Goal: Task Accomplishment & Management: Complete application form

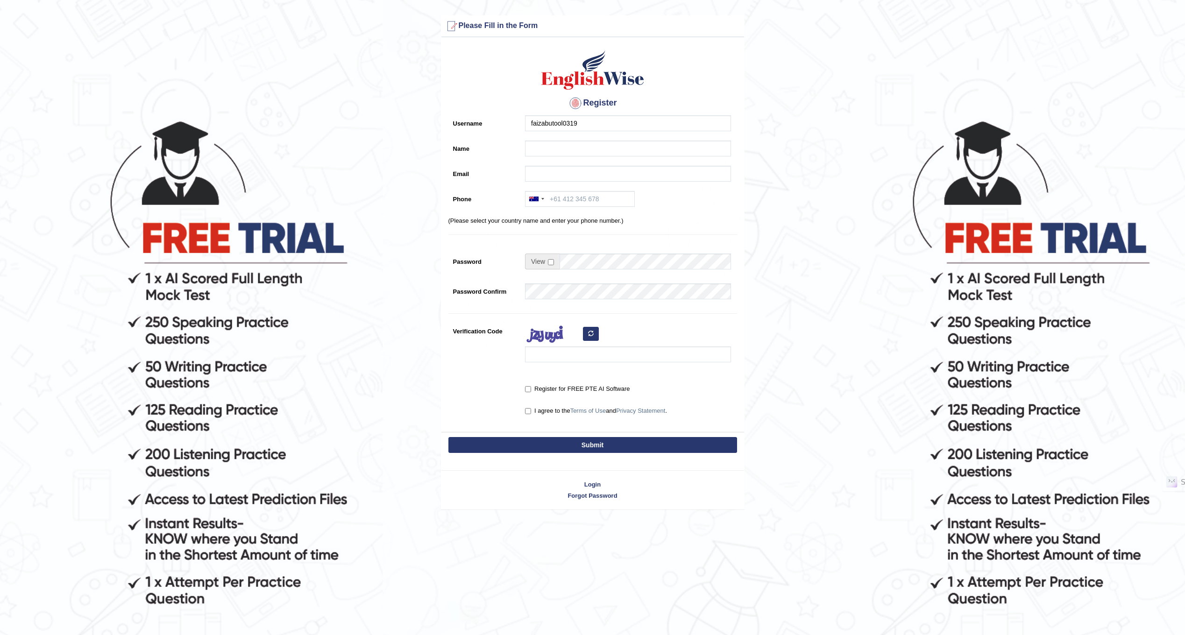
type input "faizabutool0319"
click at [535, 144] on input "Name" at bounding box center [628, 149] width 206 height 16
type input "[PERSON_NAME]"
drag, startPoint x: 594, startPoint y: 121, endPoint x: 403, endPoint y: 129, distance: 191.7
click at [403, 129] on form "Please fix the following errors: Please Fill in the Form Register Username faiz…" at bounding box center [592, 262] width 1182 height 494
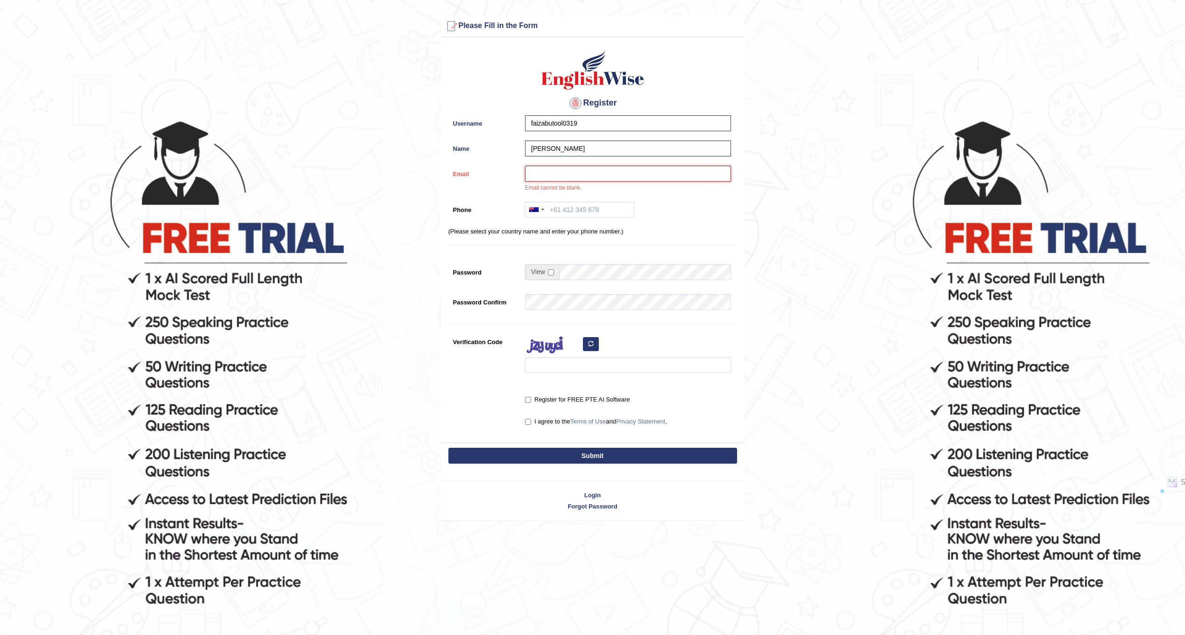
click at [562, 175] on input "Email" at bounding box center [628, 174] width 206 height 16
paste input "faizabutool0319"
type input "faizabutool0319@gmail.com"
click at [538, 211] on div at bounding box center [533, 209] width 9 height 5
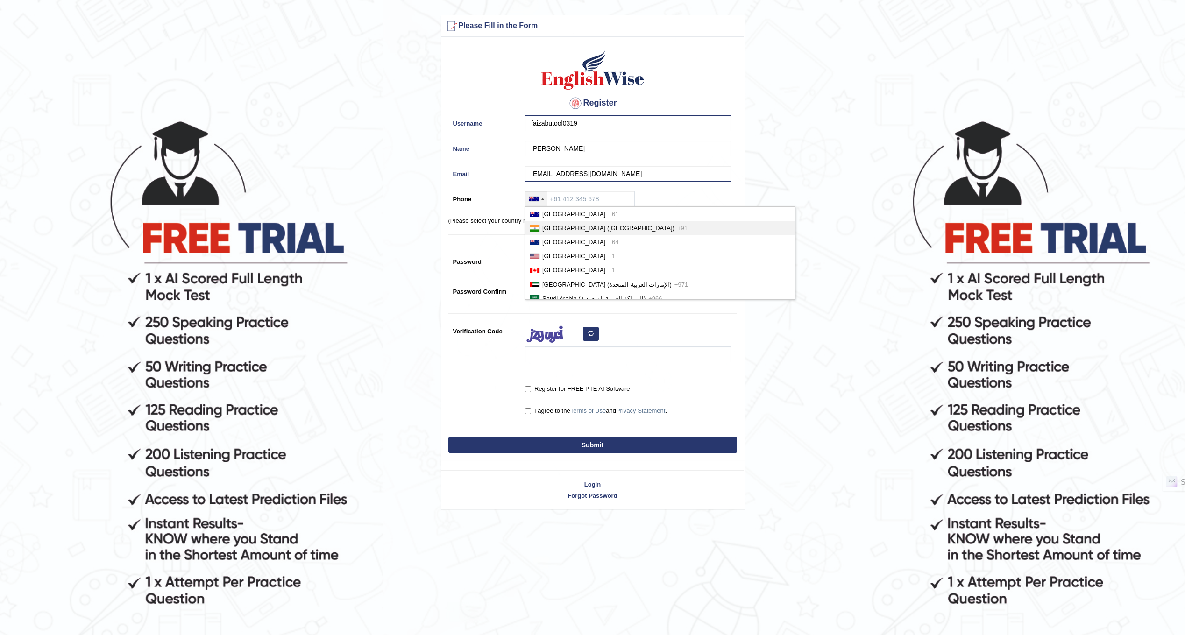
click at [549, 229] on span "India (भारत)" at bounding box center [608, 228] width 132 height 7
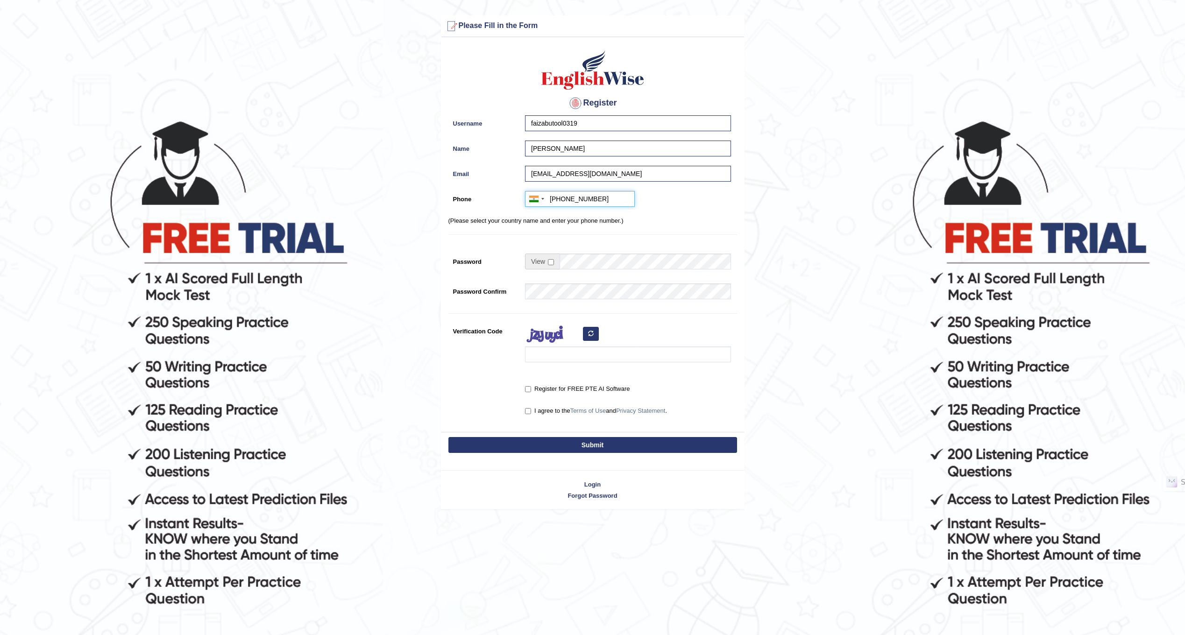
type input "+918520037582"
click at [553, 265] on span at bounding box center [542, 262] width 35 height 16
click at [551, 260] on input "checkbox" at bounding box center [551, 262] width 6 height 6
checkbox input "true"
click at [583, 260] on input "Password" at bounding box center [645, 262] width 171 height 16
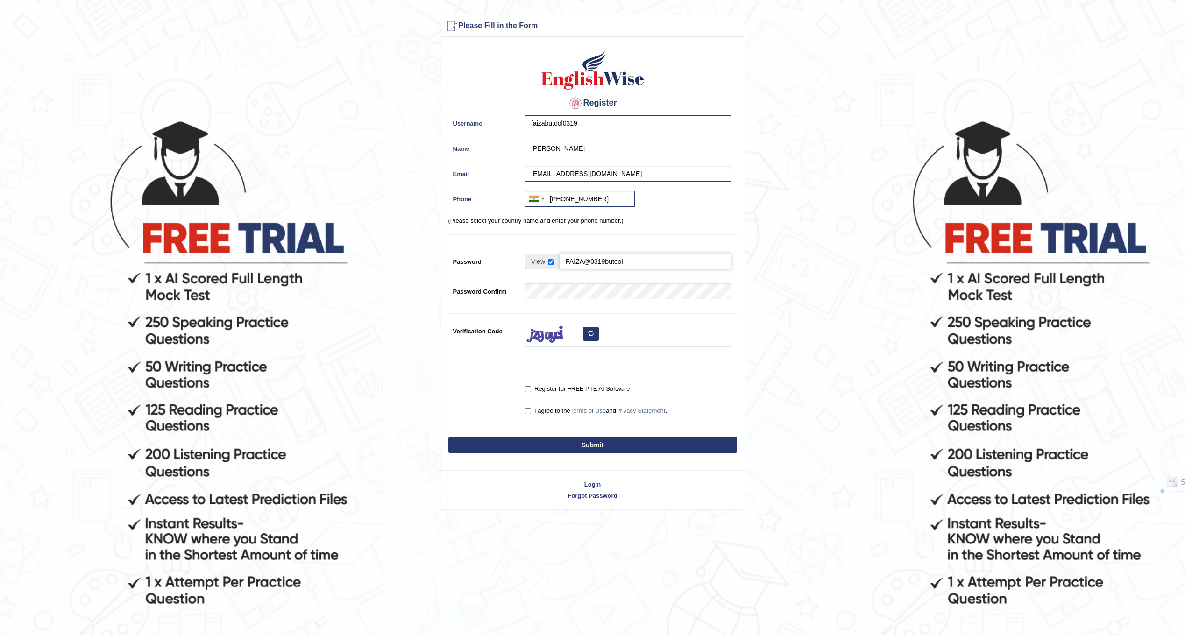
drag, startPoint x: 674, startPoint y: 265, endPoint x: 469, endPoint y: 269, distance: 205.1
click at [469, 269] on div "Password FAIZA@0319butool 100% Very Strong" at bounding box center [592, 266] width 289 height 25
type input "FAIZA@0319butool"
click at [567, 353] on input "Verification Code" at bounding box center [628, 355] width 206 height 16
type input "fubmsux"
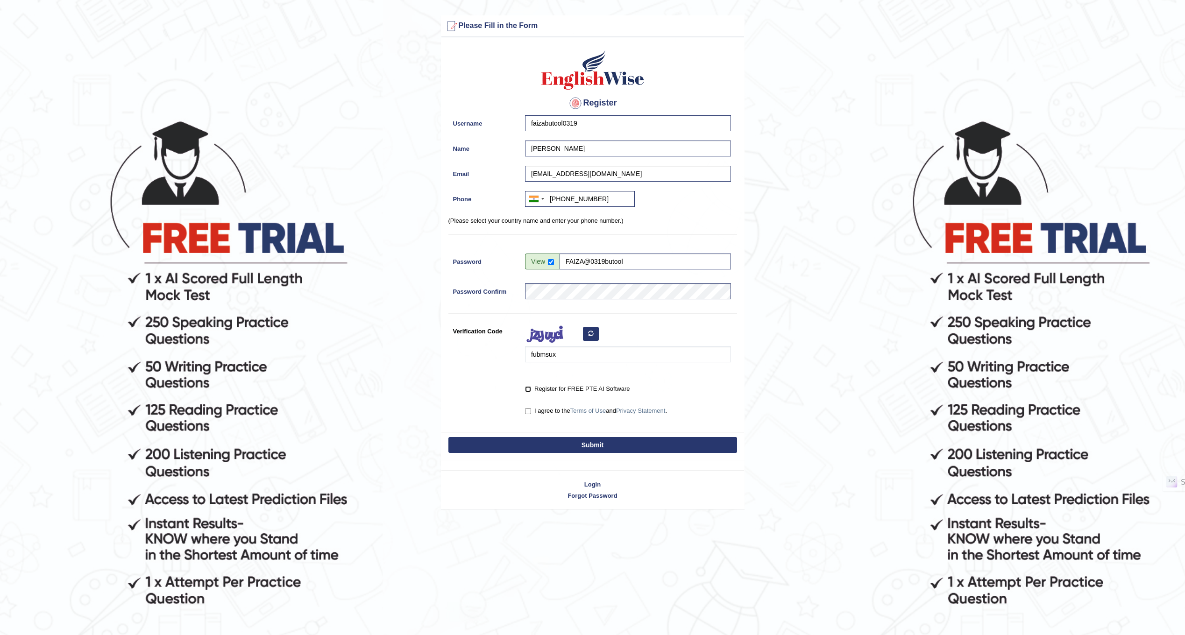
click at [528, 389] on input "Register for FREE PTE AI Software" at bounding box center [528, 389] width 6 height 6
checkbox input "true"
click at [528, 412] on input "I agree to the Terms of Use and Privacy Statement ." at bounding box center [528, 411] width 6 height 6
checkbox input "true"
click at [592, 447] on button "Submit" at bounding box center [592, 445] width 289 height 16
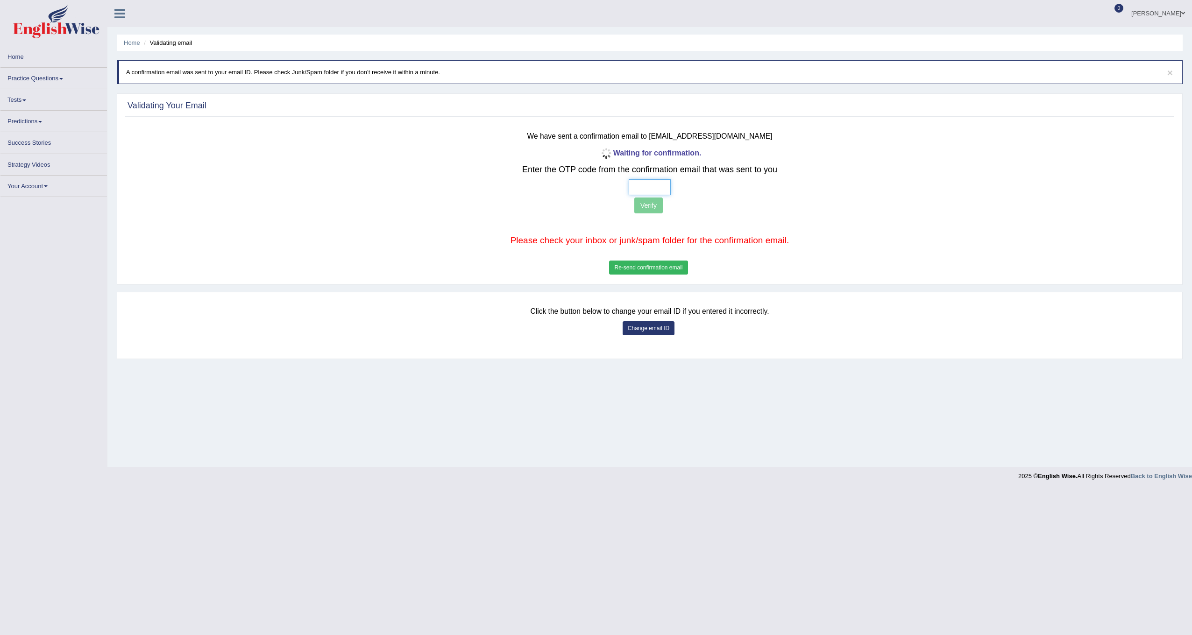
click at [647, 186] on input "text" at bounding box center [650, 187] width 42 height 16
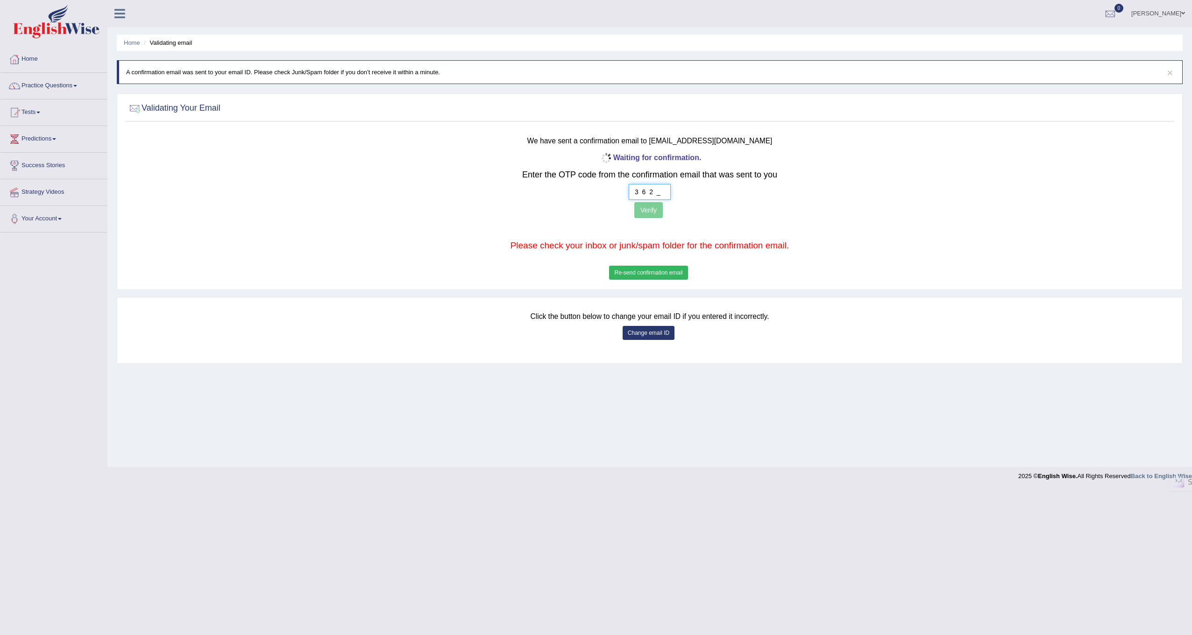
type input "3 6 2 6"
click at [661, 211] on button "Verify" at bounding box center [648, 210] width 28 height 16
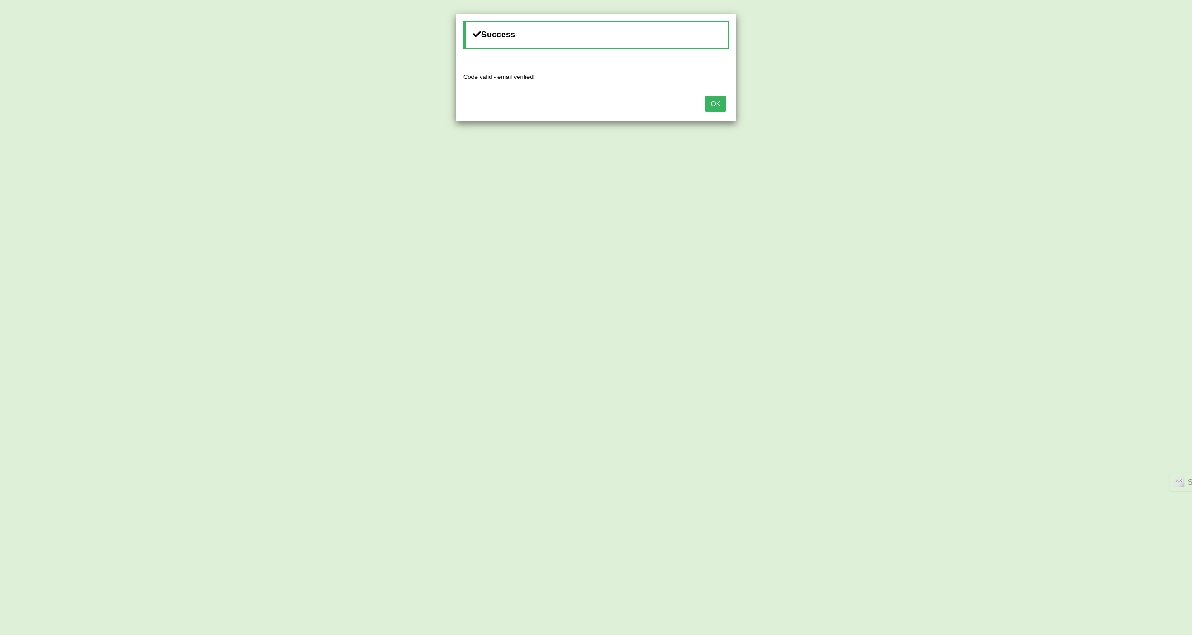
click at [713, 106] on button "OK" at bounding box center [715, 104] width 21 height 16
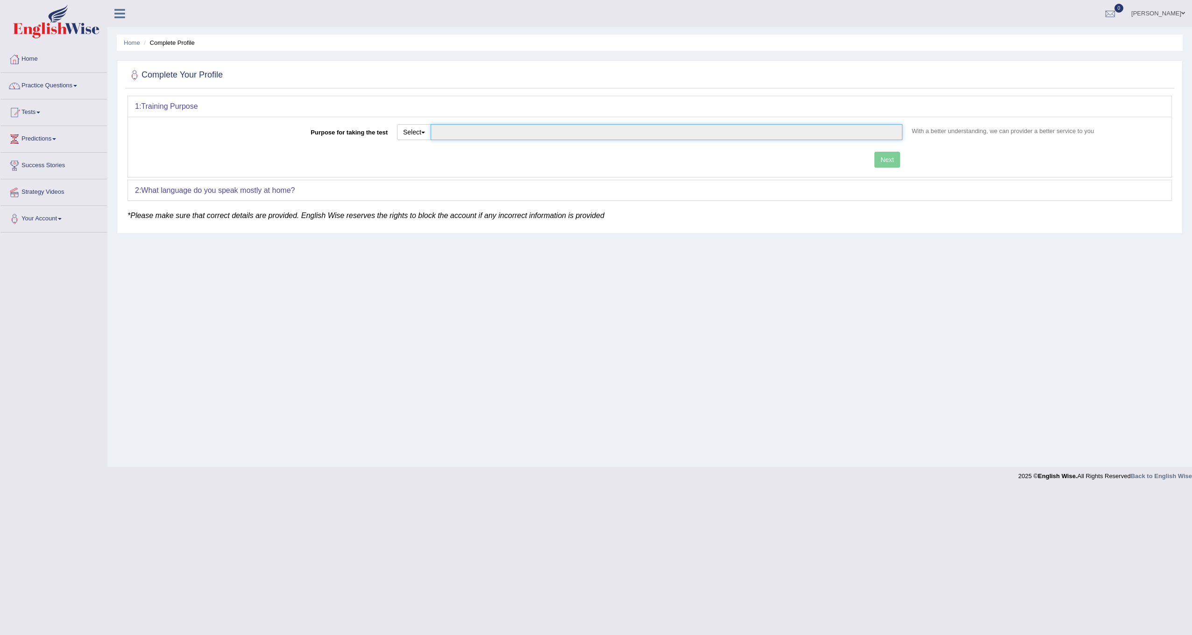
click at [456, 128] on input "Purpose for taking the test" at bounding box center [667, 132] width 472 height 16
click at [425, 132] on span "button" at bounding box center [423, 133] width 4 height 2
click at [433, 167] on link "Permanent Residency" at bounding box center [439, 164] width 83 height 12
type input "Permanent Residency"
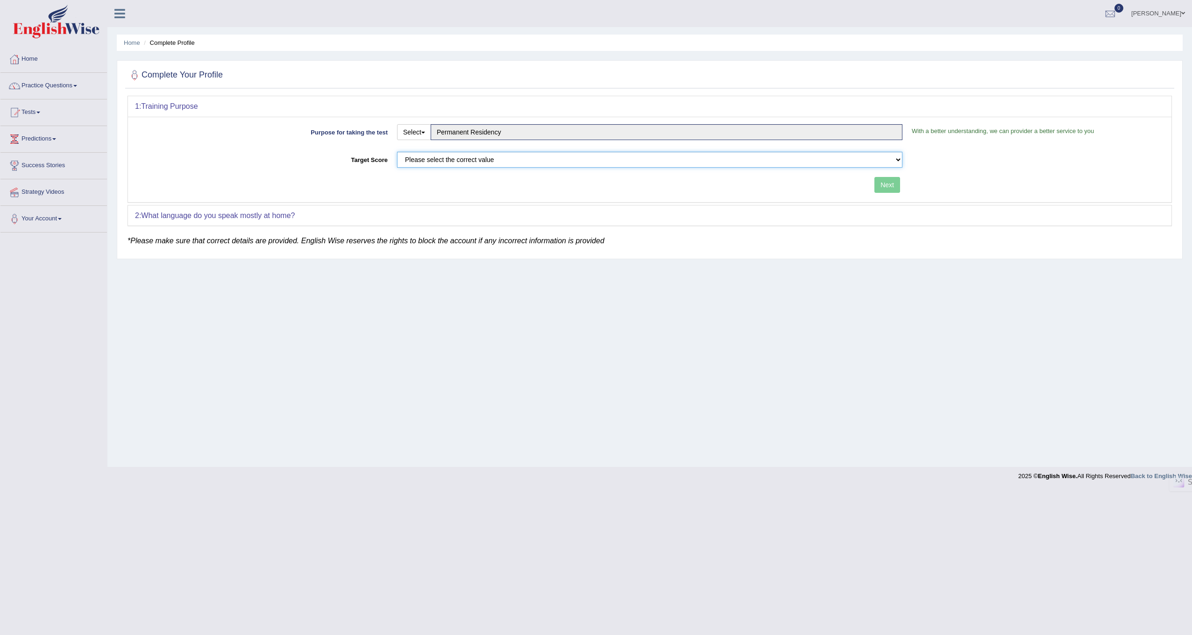
click at [577, 157] on select "Please select the correct value 50 (6 bands) 58 (6.5 bands) 65 (7 bands) 79 (8 …" at bounding box center [649, 160] width 505 height 16
select select "79"
click at [397, 152] on select "Please select the correct value 50 (6 bands) 58 (6.5 bands) 65 (7 bands) 79 (8 …" at bounding box center [649, 160] width 505 height 16
click at [891, 188] on button "Next" at bounding box center [888, 185] width 26 height 16
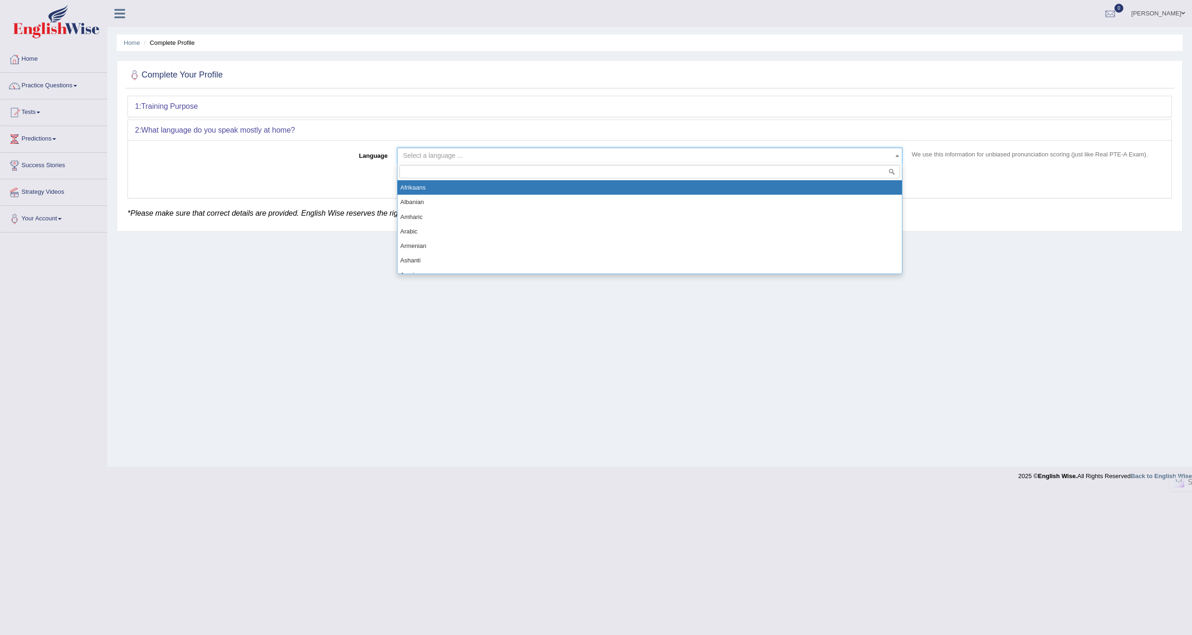
click at [548, 152] on span "Select a language ..." at bounding box center [647, 155] width 488 height 9
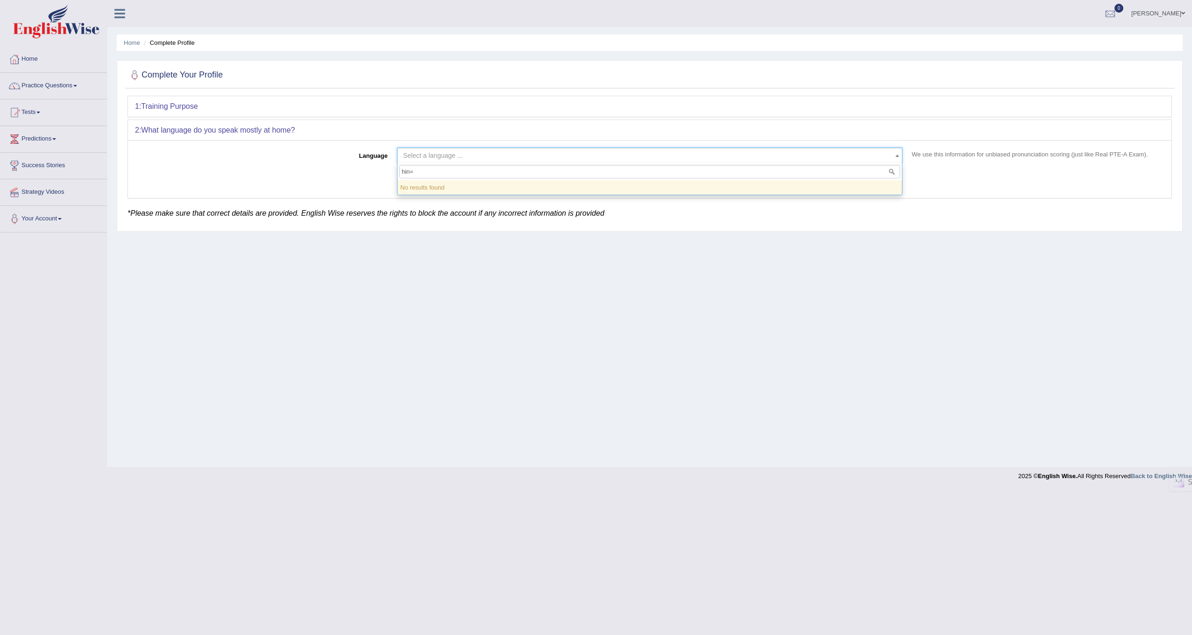
type input "hin"
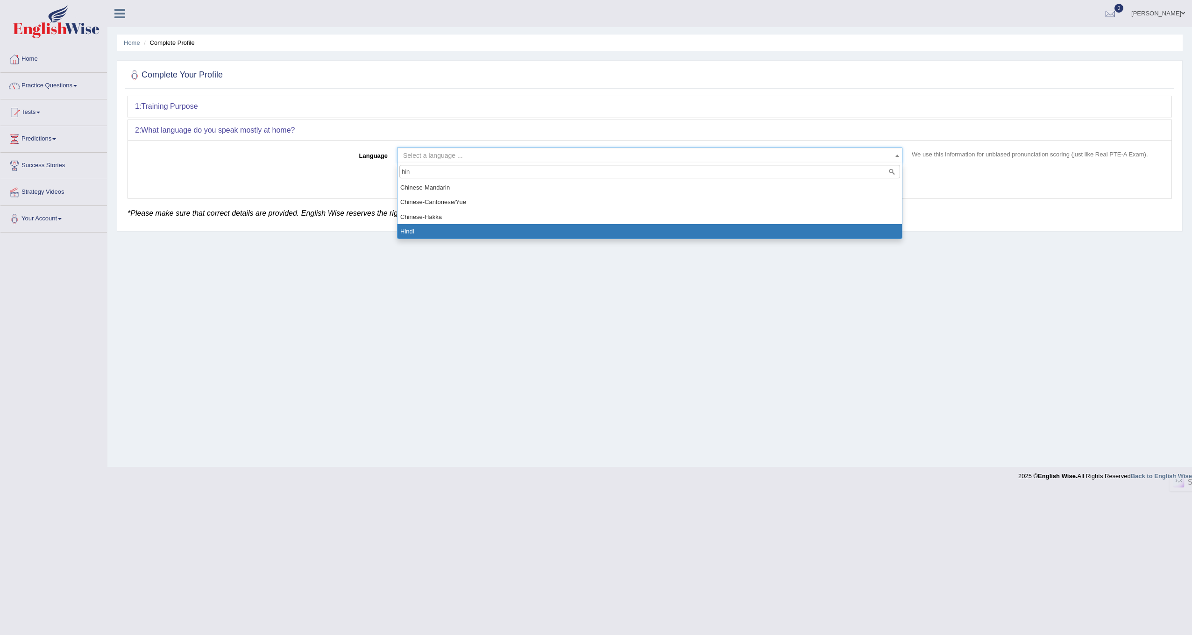
select select "Hindi"
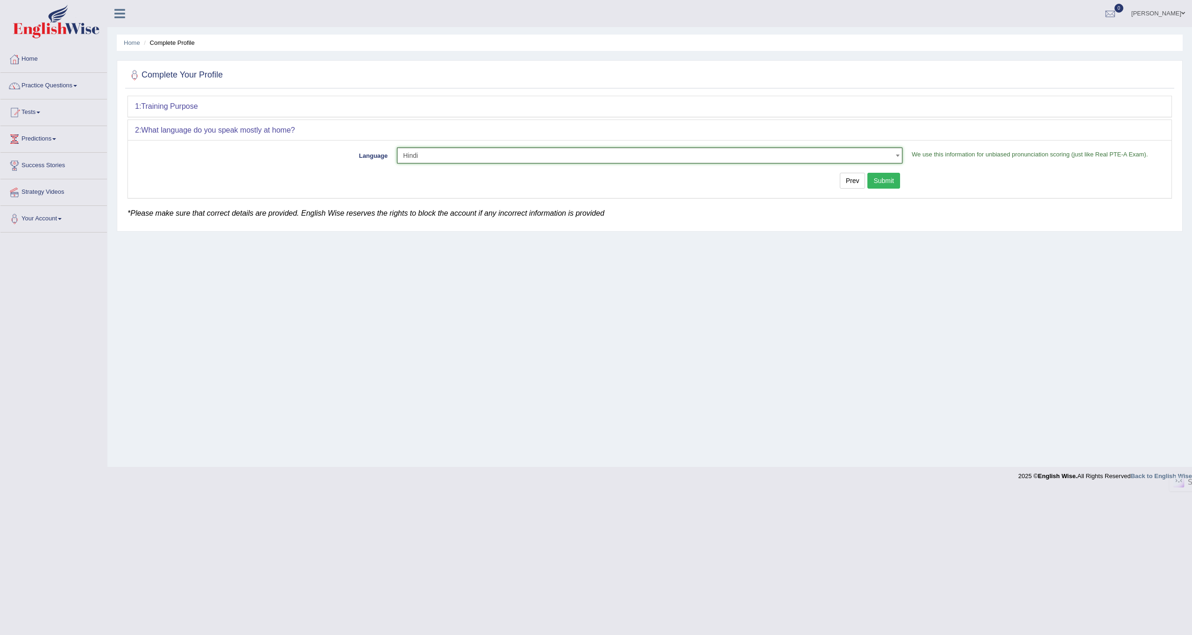
click at [894, 185] on button "Submit" at bounding box center [883, 181] width 33 height 16
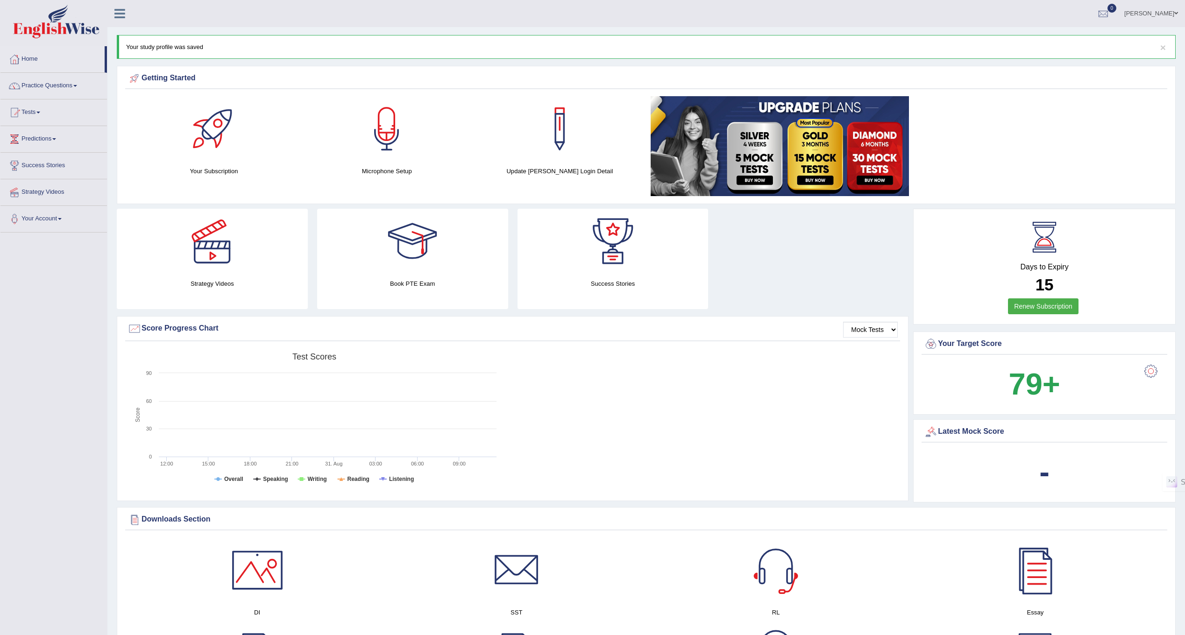
click at [1159, 14] on link "[PERSON_NAME]" at bounding box center [1151, 12] width 68 height 24
click at [1020, 23] on ul "Faiza Butool Toggle navigation Username: faizabutool0319 Access Type: Online Su…" at bounding box center [808, 13] width 754 height 27
click at [212, 157] on div at bounding box center [213, 128] width 65 height 65
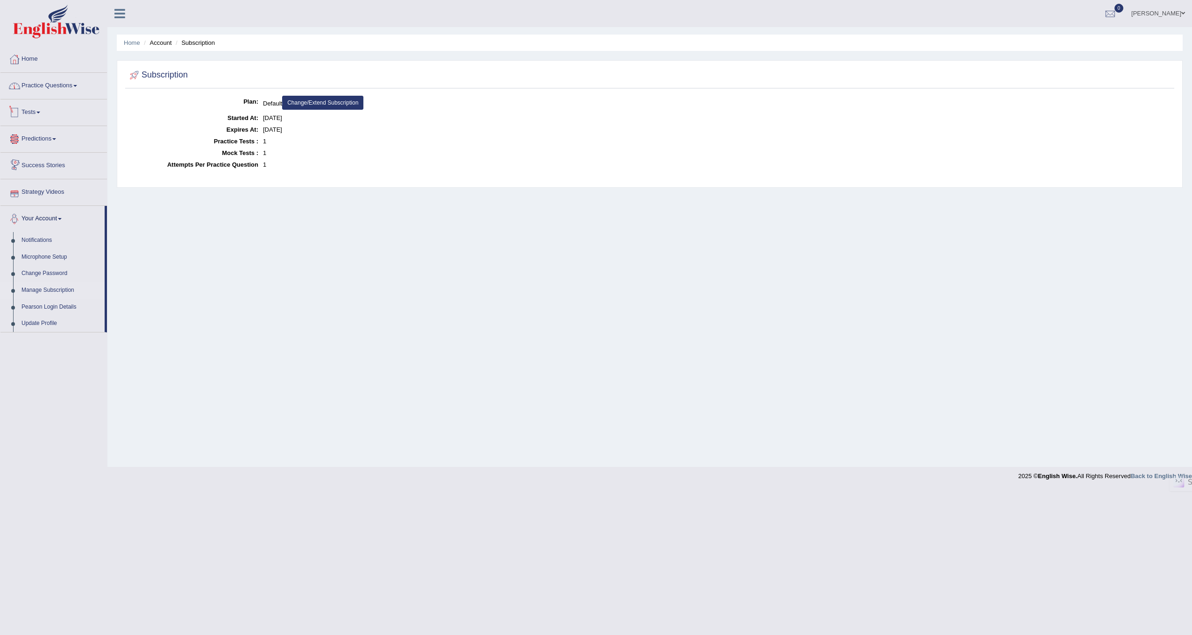
click at [53, 90] on link "Practice Questions" at bounding box center [53, 84] width 107 height 23
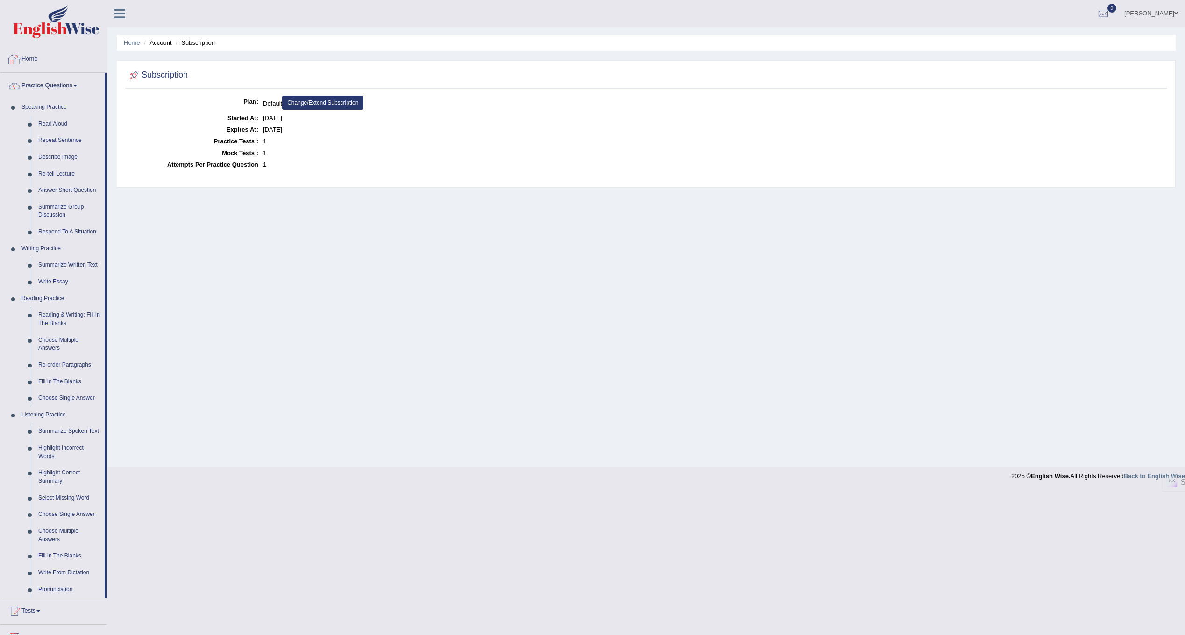
click at [21, 56] on link "Home" at bounding box center [53, 57] width 107 height 23
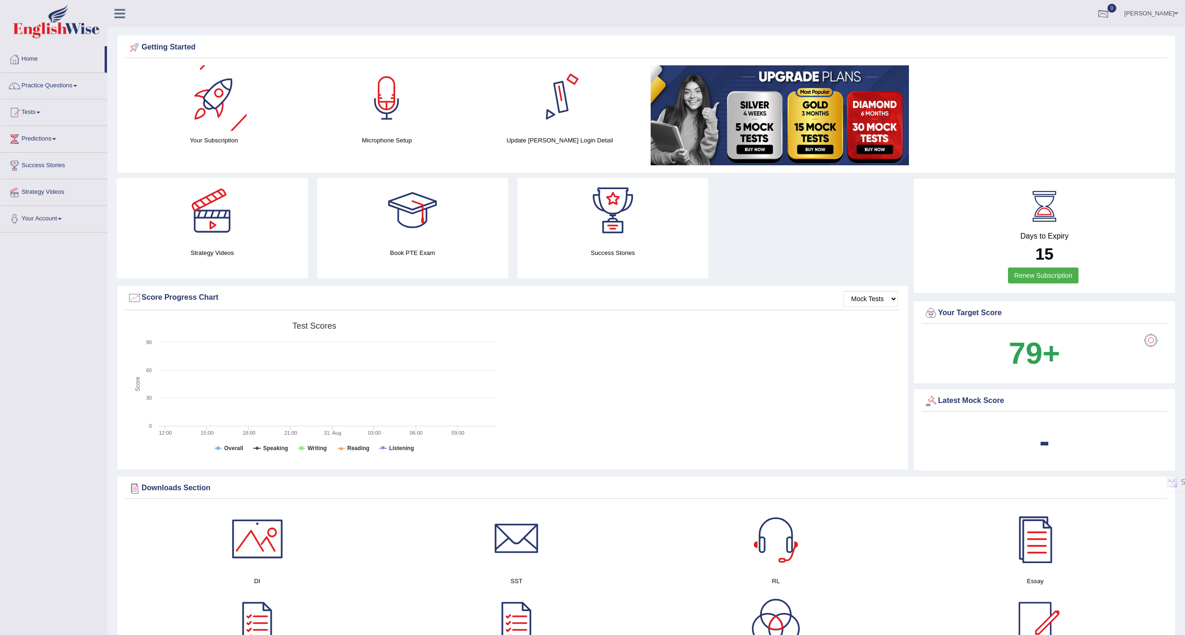
click at [1150, 14] on link "[PERSON_NAME]" at bounding box center [1151, 12] width 68 height 24
click at [1121, 46] on link "Username: faizabutool0319" at bounding box center [1133, 43] width 101 height 31
click at [1156, 13] on link "[PERSON_NAME]" at bounding box center [1151, 12] width 68 height 24
click at [235, 234] on div at bounding box center [211, 210] width 65 height 65
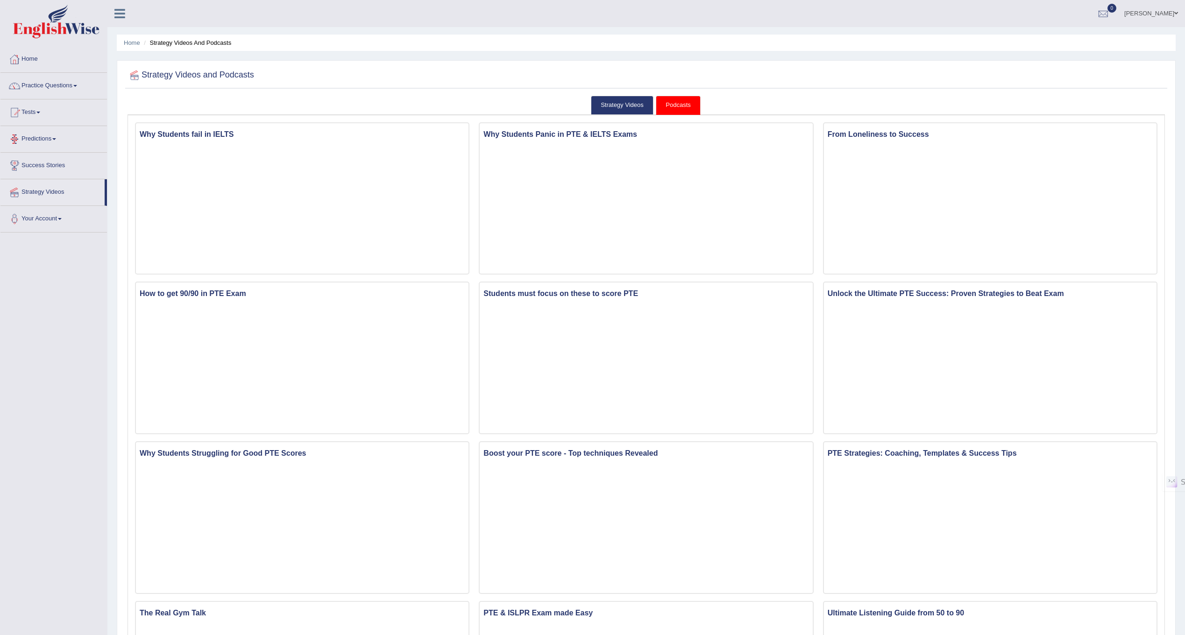
click at [60, 133] on link "Predictions" at bounding box center [53, 137] width 107 height 23
click at [50, 160] on link "Latest Predictions" at bounding box center [60, 160] width 87 height 17
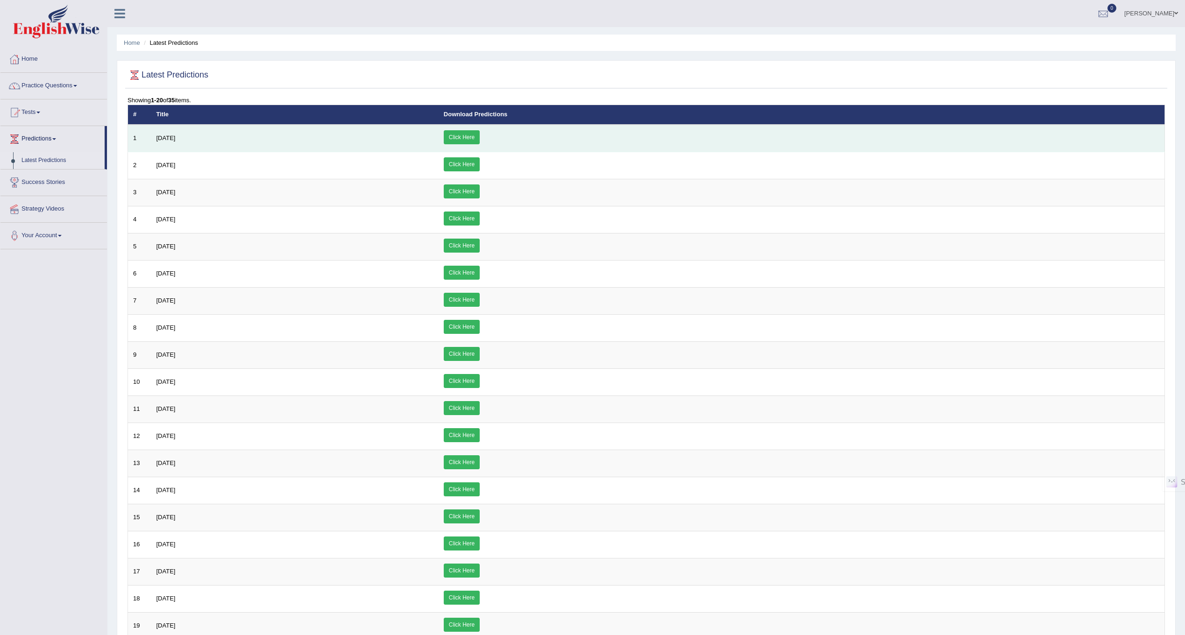
click at [480, 136] on link "Click Here" at bounding box center [462, 137] width 36 height 14
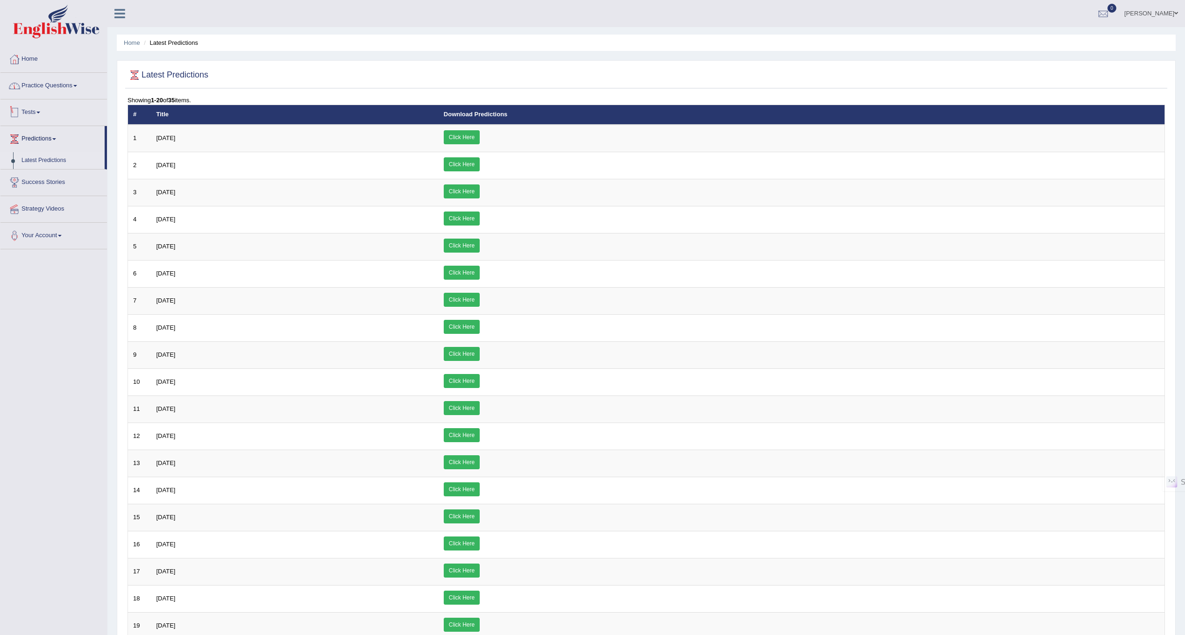
click at [46, 84] on link "Practice Questions" at bounding box center [53, 84] width 107 height 23
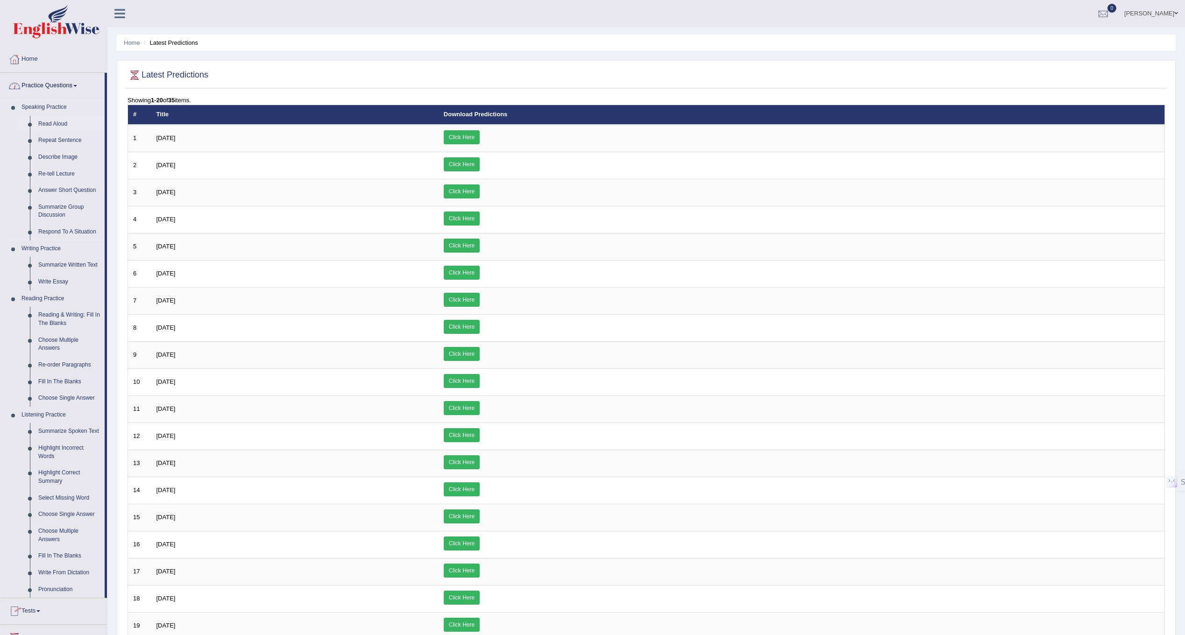
click at [52, 125] on link "Read Aloud" at bounding box center [69, 124] width 71 height 17
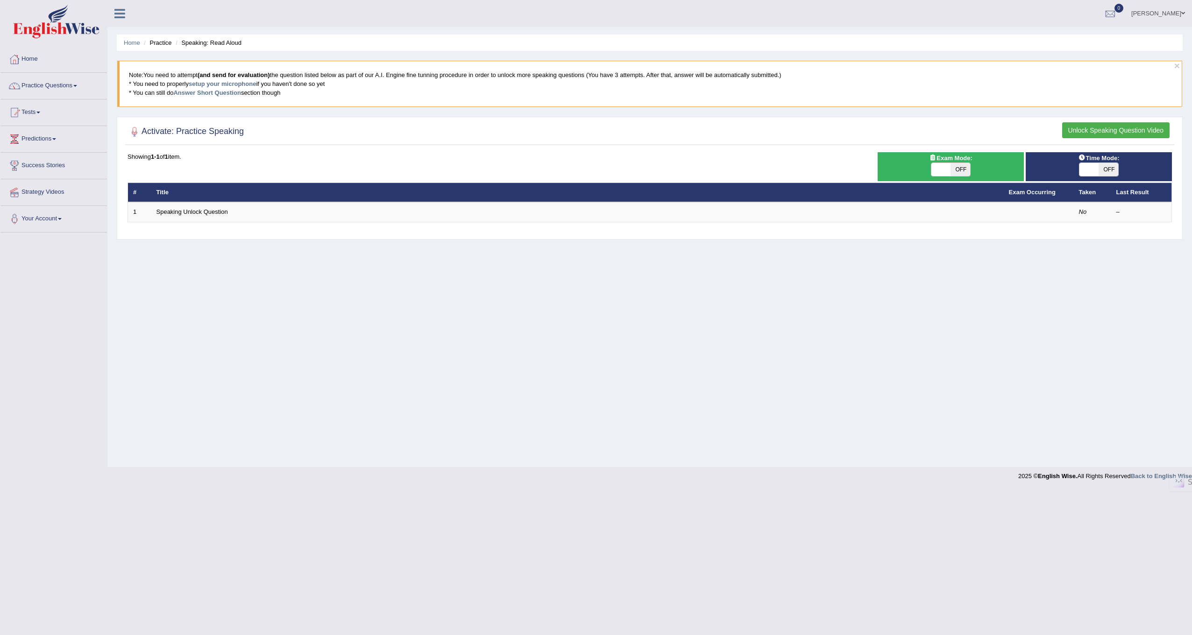
click at [1085, 132] on button "Unlock Speaking Question Video" at bounding box center [1115, 130] width 107 height 16
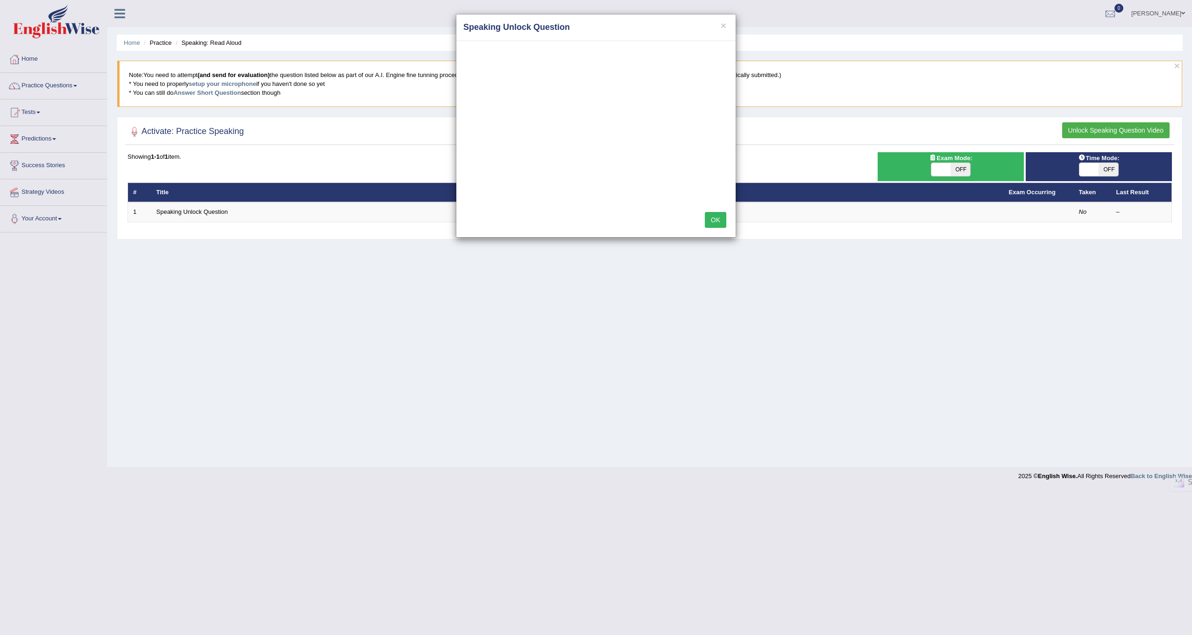
click at [1167, 13] on div "× Speaking Unlock Question OK" at bounding box center [596, 317] width 1192 height 635
click at [1120, 12] on div "× Speaking Unlock Question OK" at bounding box center [596, 317] width 1192 height 635
click at [1127, 14] on div "× Speaking Unlock Question OK" at bounding box center [596, 317] width 1192 height 635
click at [720, 29] on h4 "Speaking Unlock Question" at bounding box center [595, 27] width 265 height 12
click at [725, 221] on button "OK" at bounding box center [715, 220] width 21 height 16
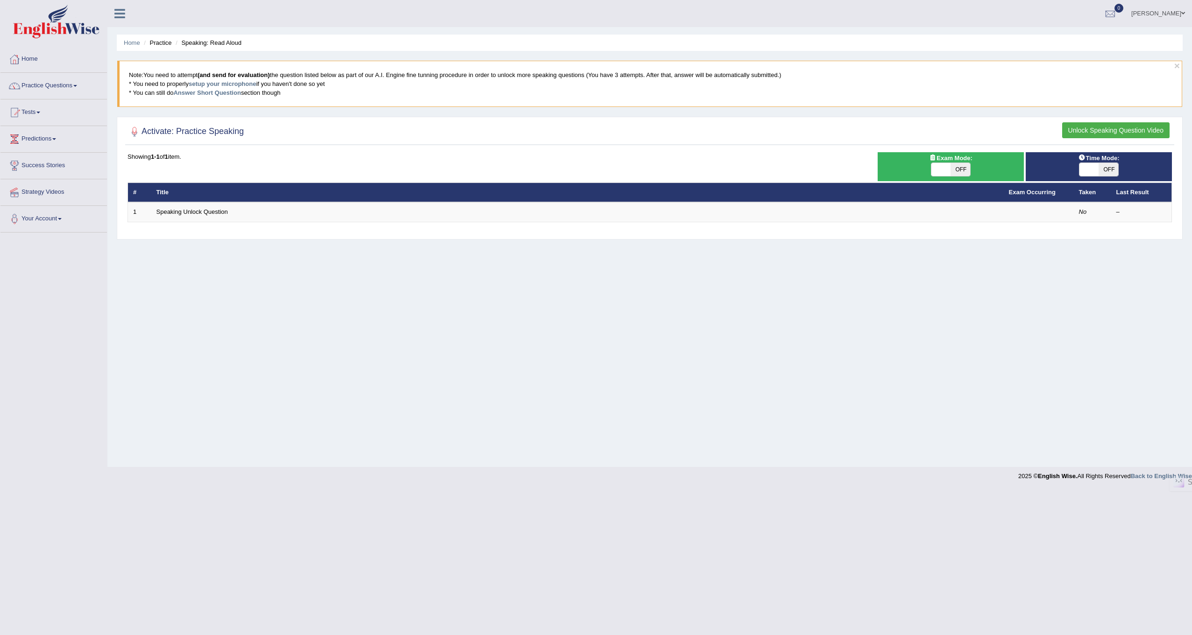
click at [1158, 14] on link "[PERSON_NAME]" at bounding box center [1158, 12] width 68 height 24
click at [1117, 17] on div at bounding box center [1110, 14] width 14 height 14
click at [1069, 43] on strong "See All Alerts" at bounding box center [1052, 39] width 42 height 7
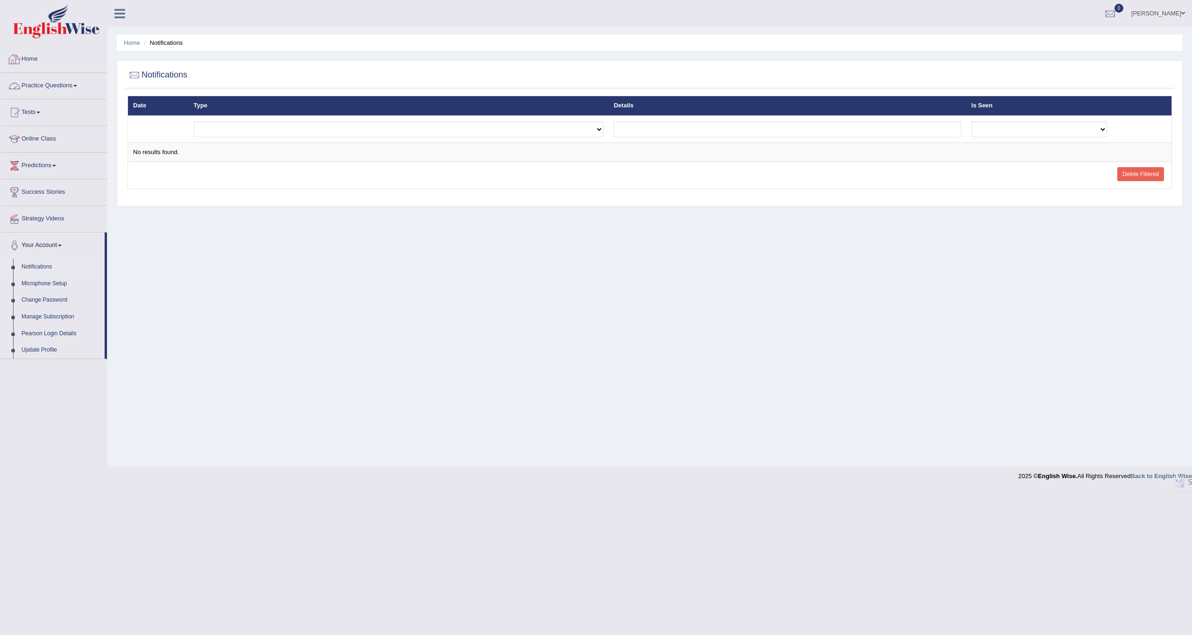
click at [52, 58] on link "Home" at bounding box center [53, 57] width 107 height 23
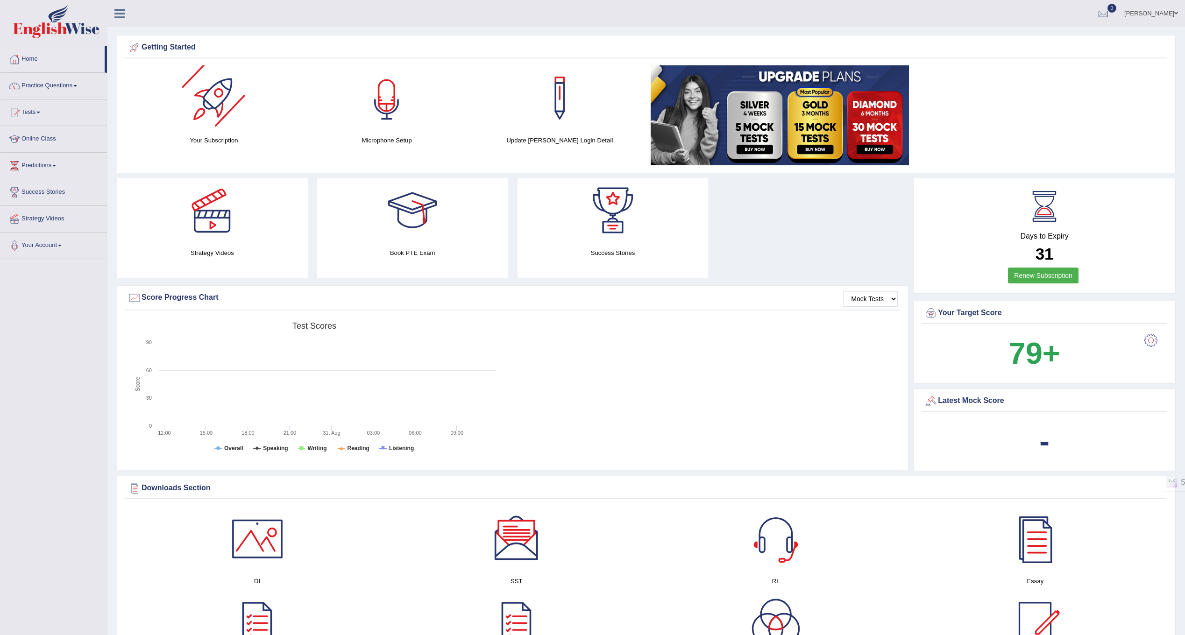
click at [362, 101] on div at bounding box center [386, 97] width 65 height 65
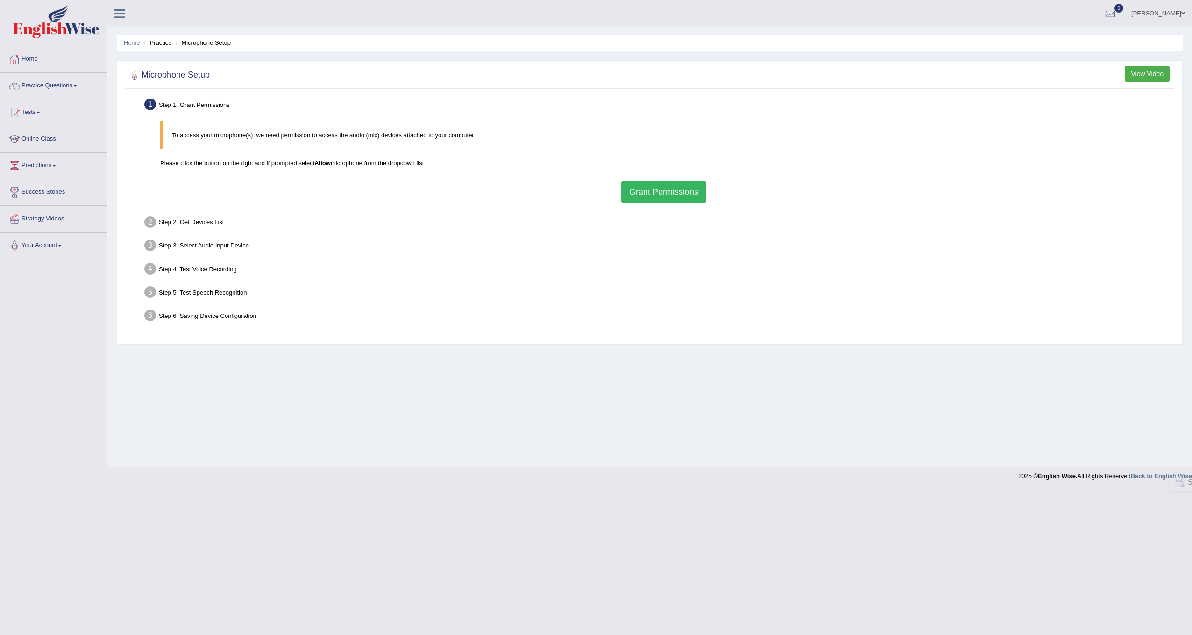
click at [647, 194] on button "Grant Permissions" at bounding box center [663, 191] width 85 height 21
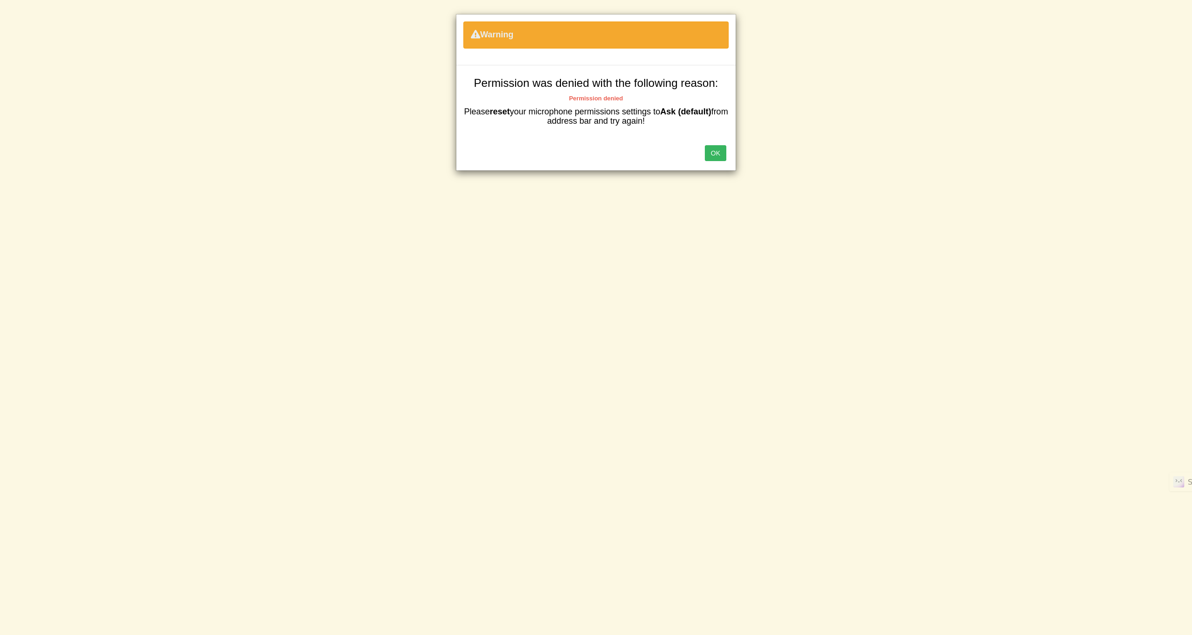
click at [712, 148] on button "OK" at bounding box center [715, 153] width 21 height 16
